Goal: Transaction & Acquisition: Download file/media

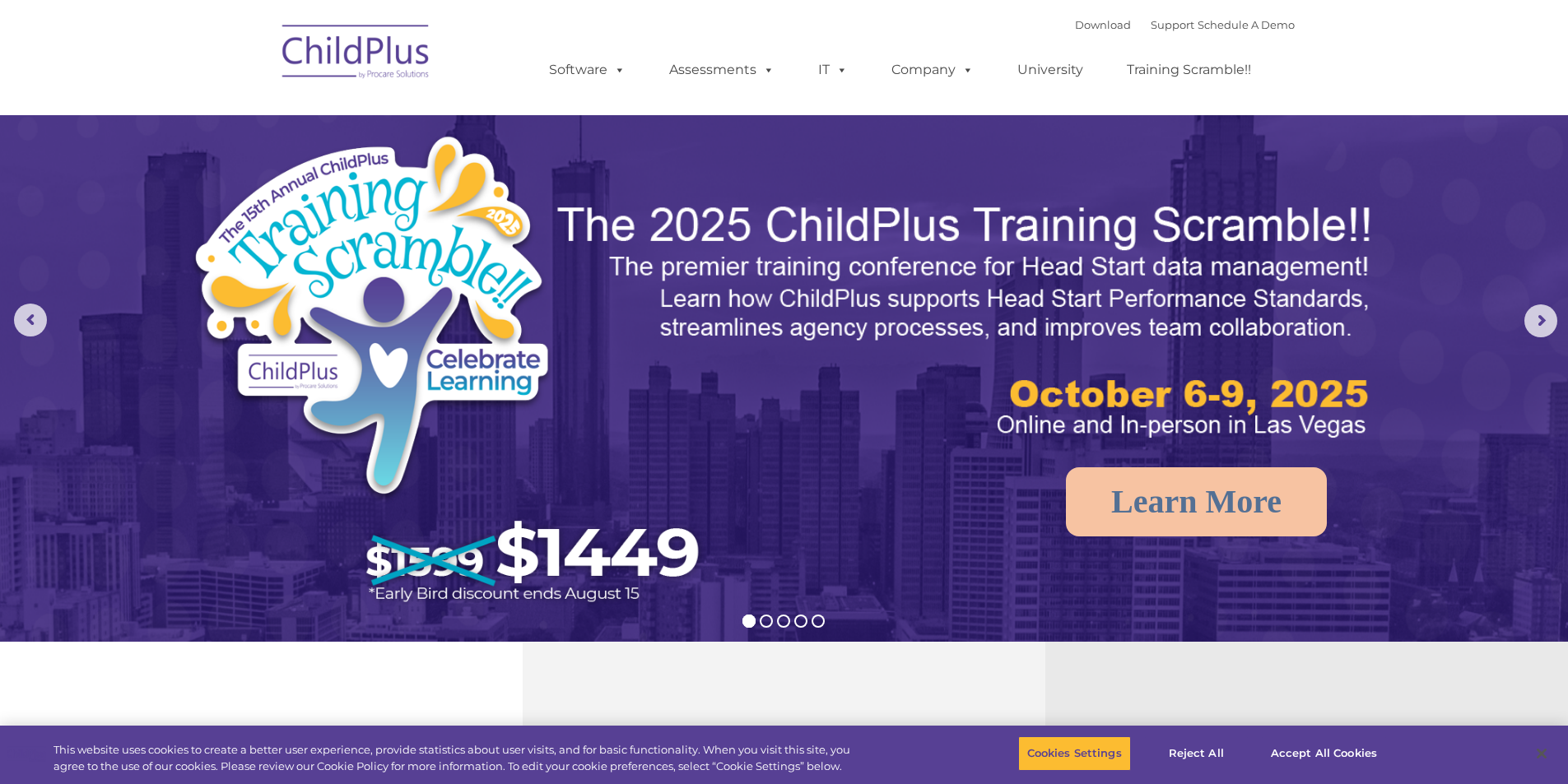
select select "MEDIUM"
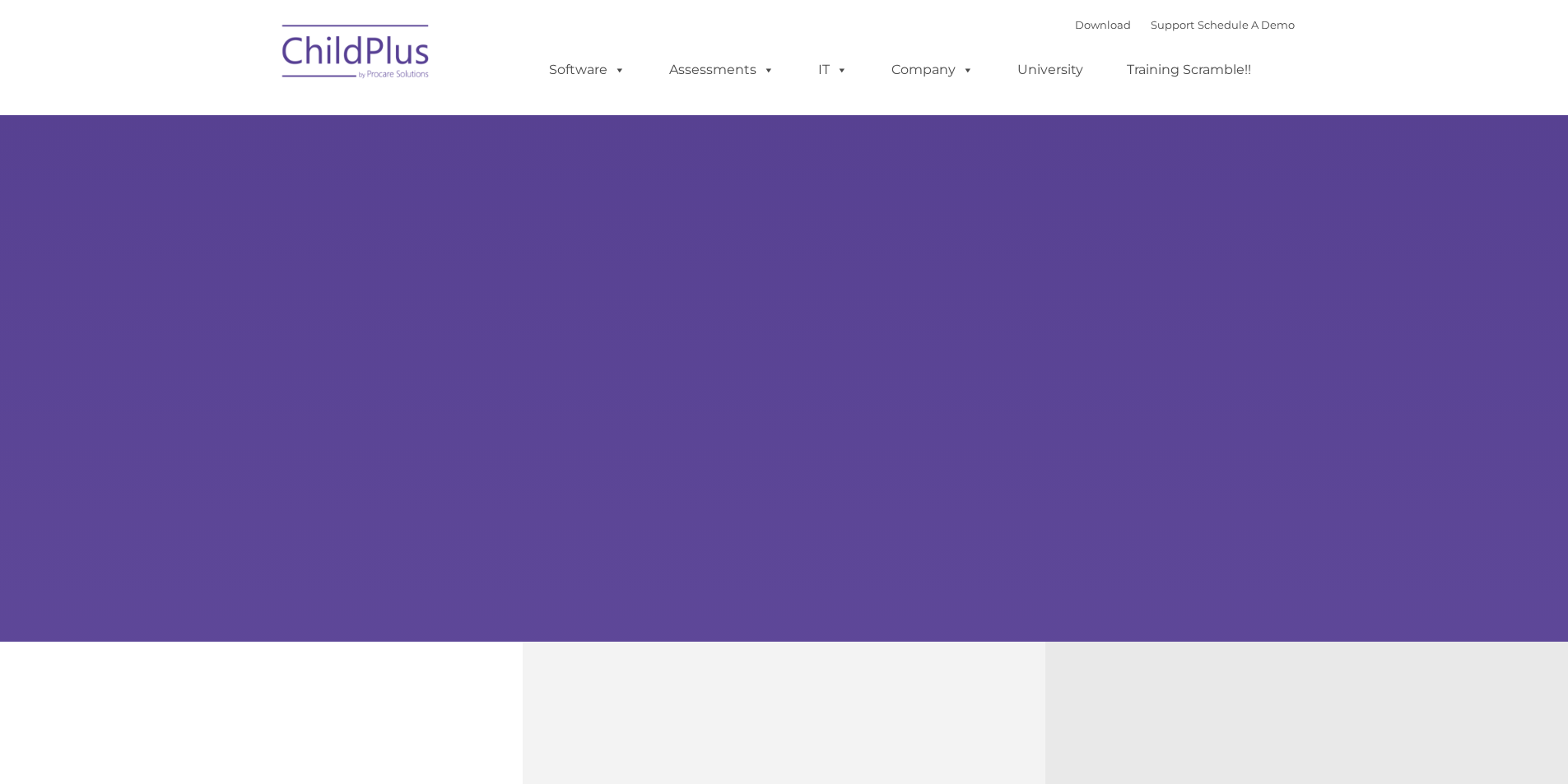
type input ""
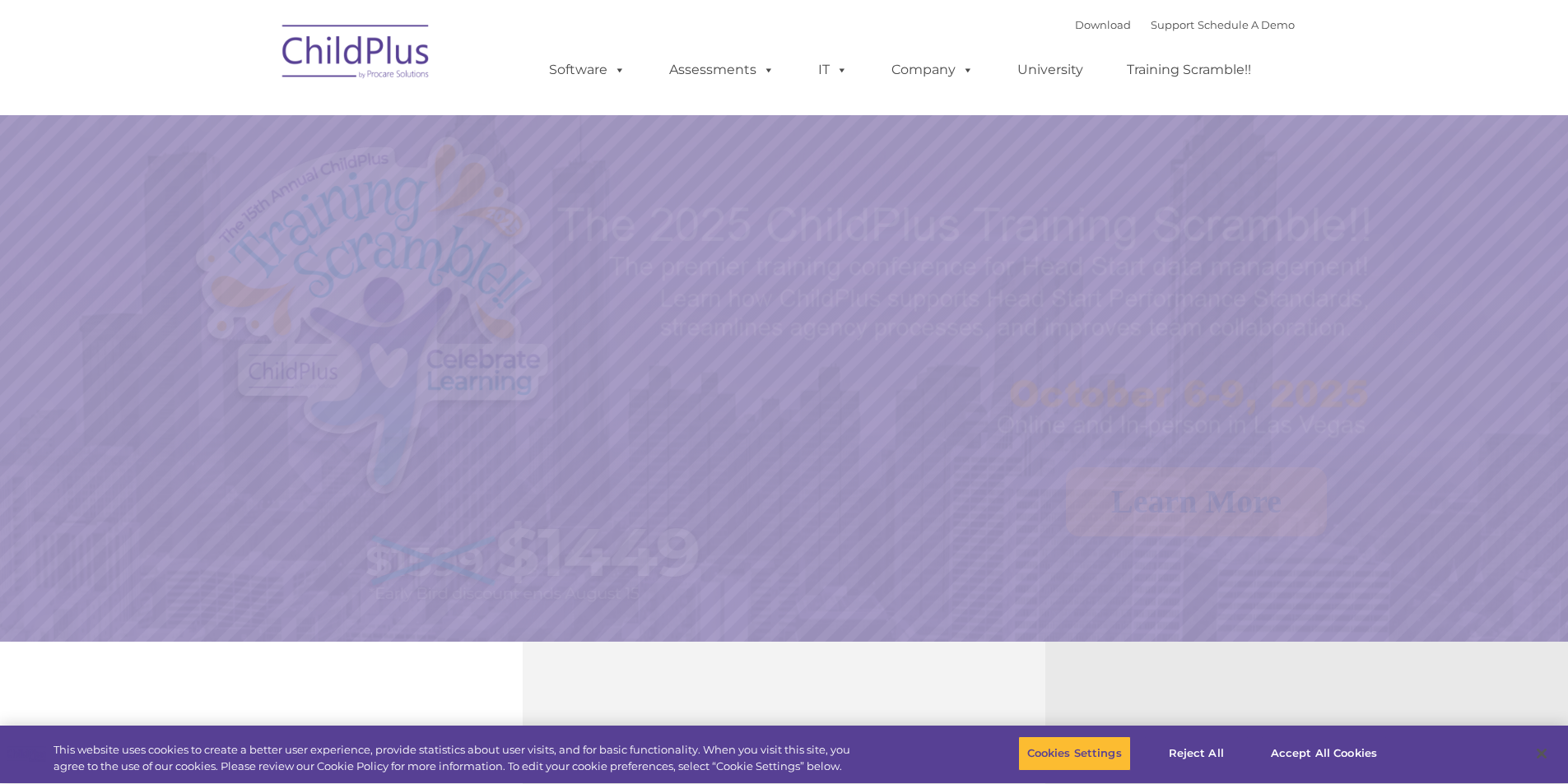
select select "MEDIUM"
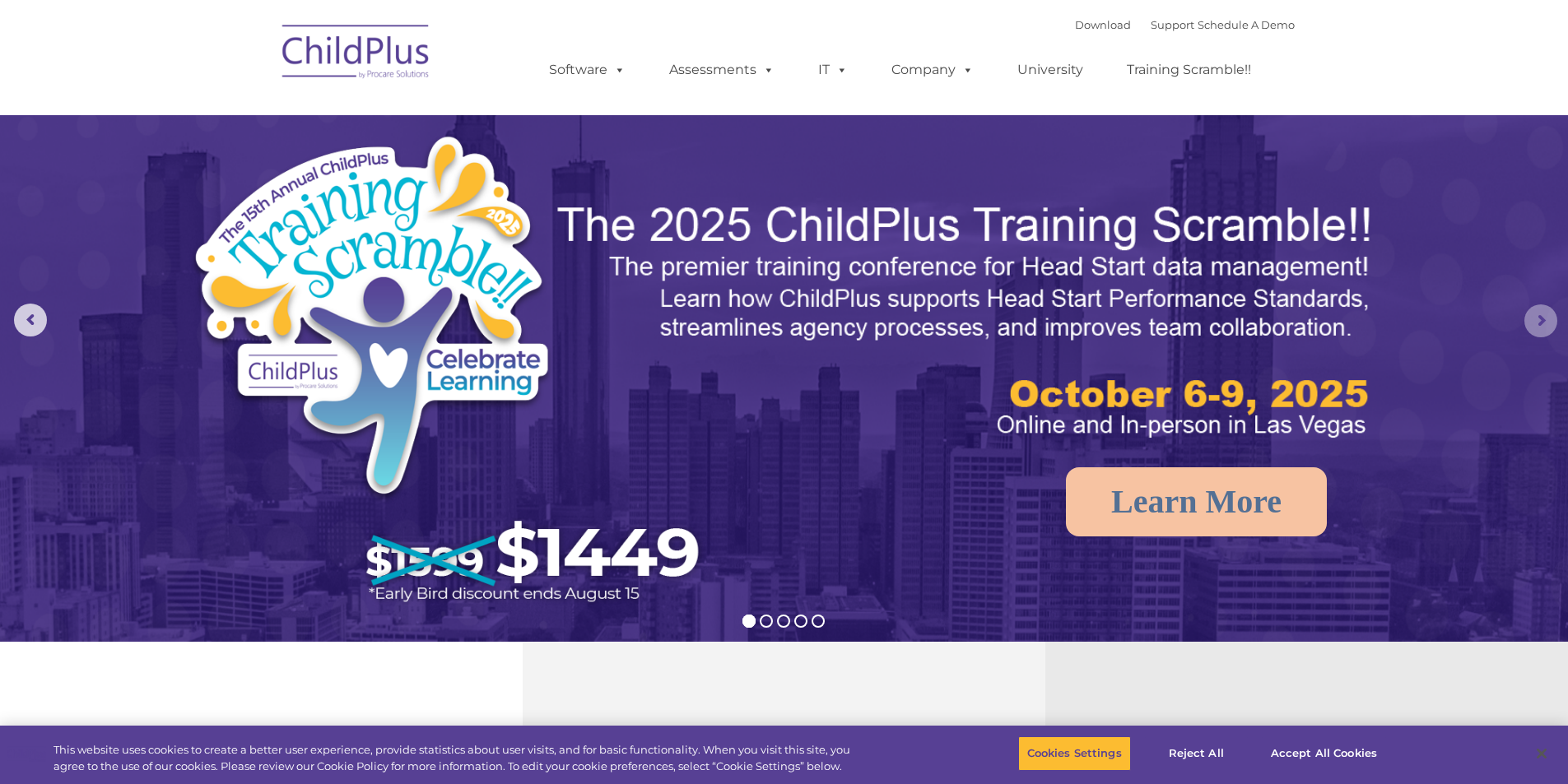
click at [1531, 320] on rs-arrow at bounding box center [1540, 320] width 32 height 32
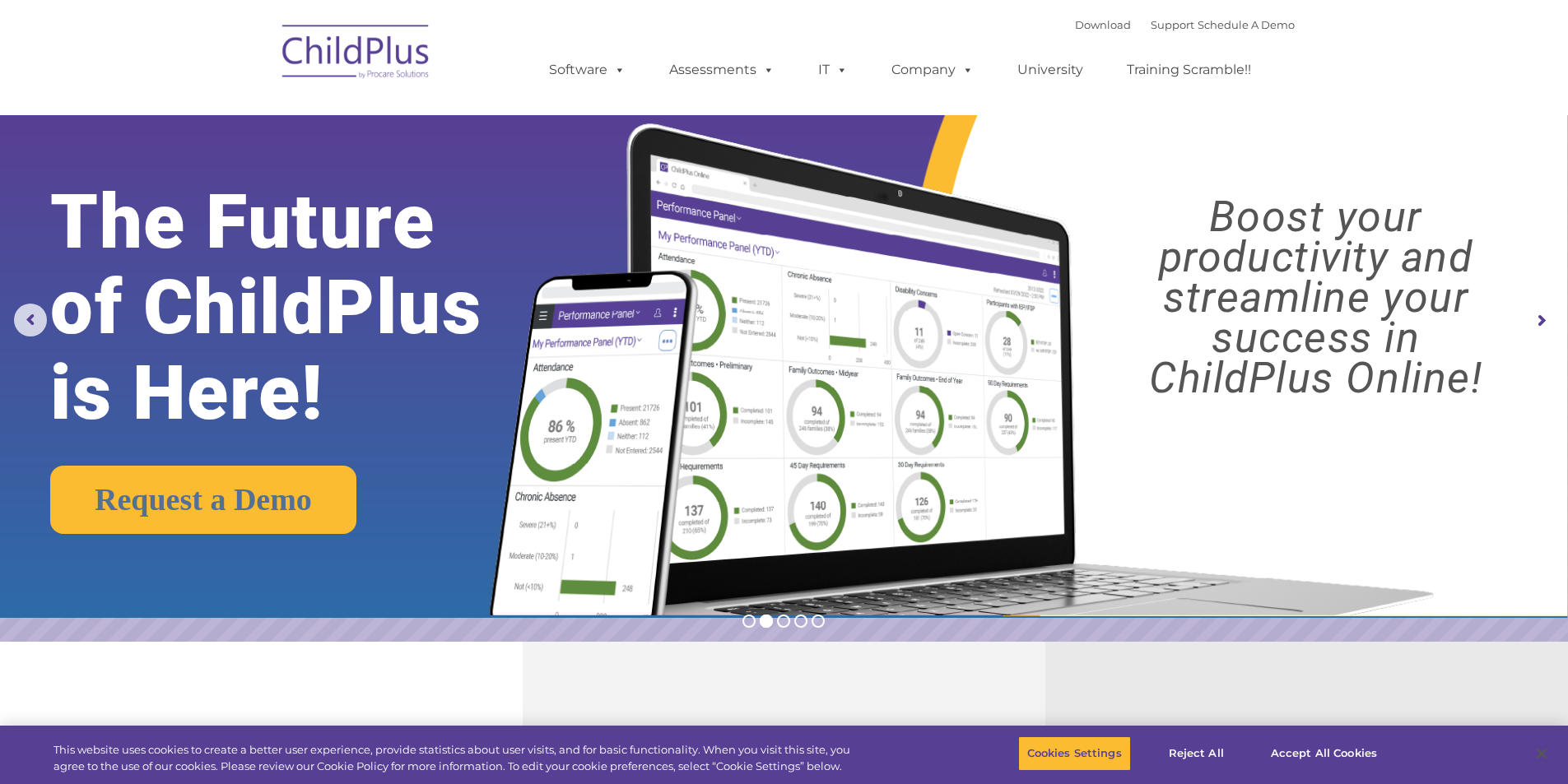
click at [1552, 321] on rs-arrow at bounding box center [1540, 320] width 32 height 32
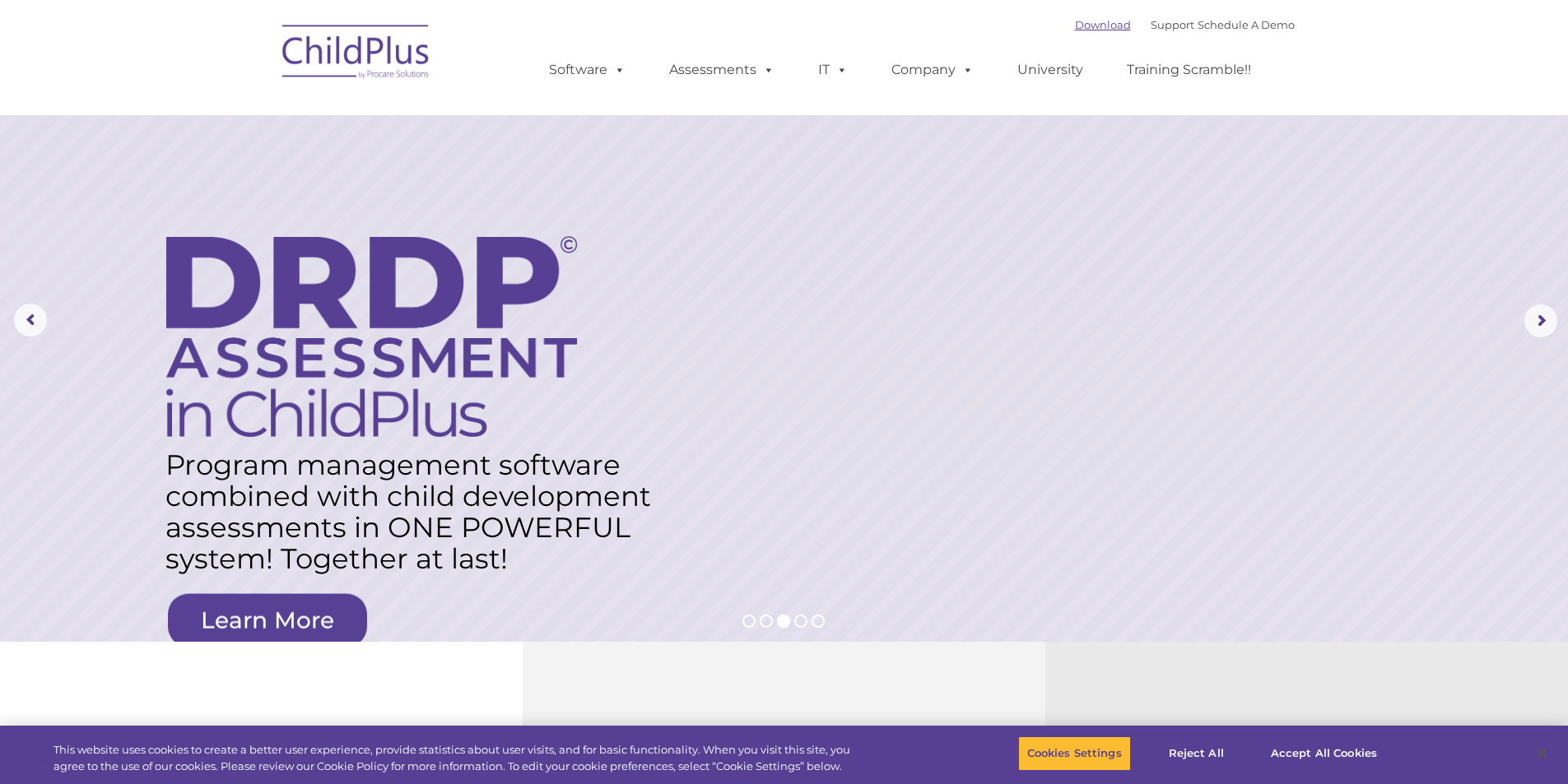
click at [1075, 22] on link "Download" at bounding box center [1103, 25] width 56 height 13
